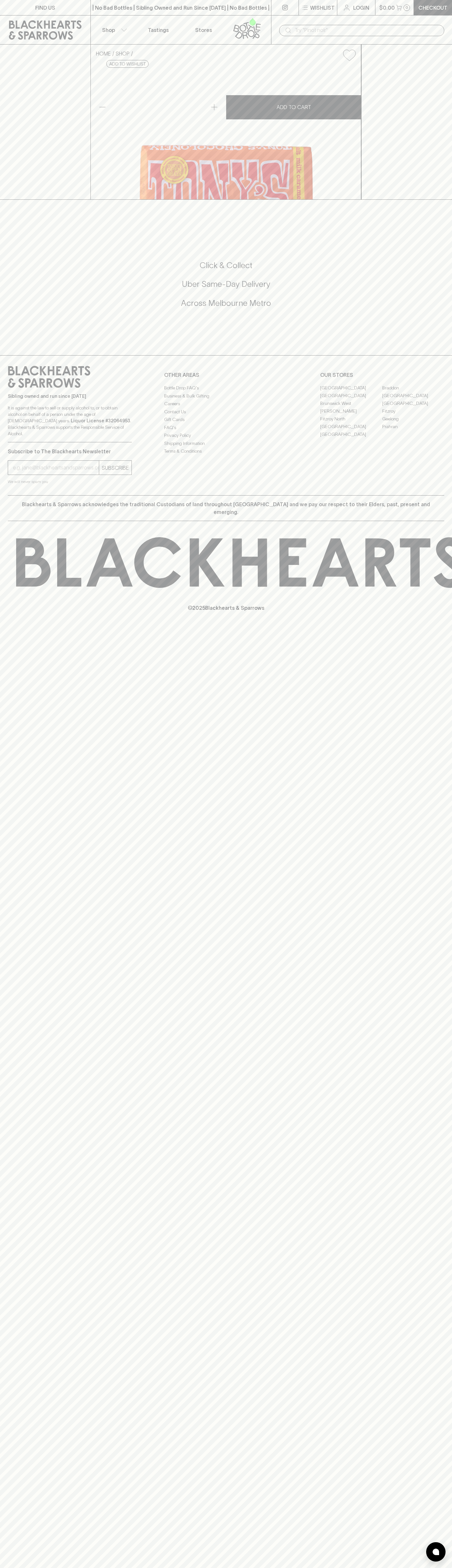
click at [351, 415] on link "Elwood" at bounding box center [351, 411] width 62 height 8
click at [361, 12] on p "Login" at bounding box center [361, 7] width 16 height 8
click at [430, 1344] on div "FIND US | No Bad Bottles | Sibling Owned and Run Since 2006 | No Bad Bottles | …" at bounding box center [226, 784] width 452 height 1568
click at [29, 1567] on html "FIND US | No Bad Bottles | Sibling Owned and Run Since 2006 | No Bad Bottles | …" at bounding box center [226, 784] width 452 height 1568
click at [22, 1010] on div "FIND US | No Bad Bottles | Sibling Owned and Run Since 2006 | No Bad Bottles | …" at bounding box center [226, 784] width 452 height 1568
